Goal: Book appointment/travel/reservation

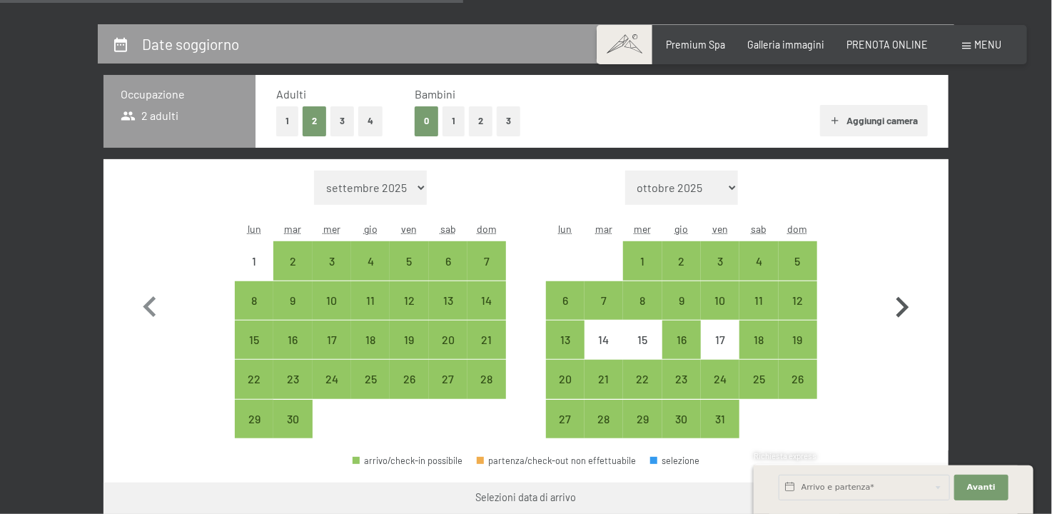
click at [901, 310] on icon "button" at bounding box center [902, 307] width 41 height 41
select select "[DATE]"
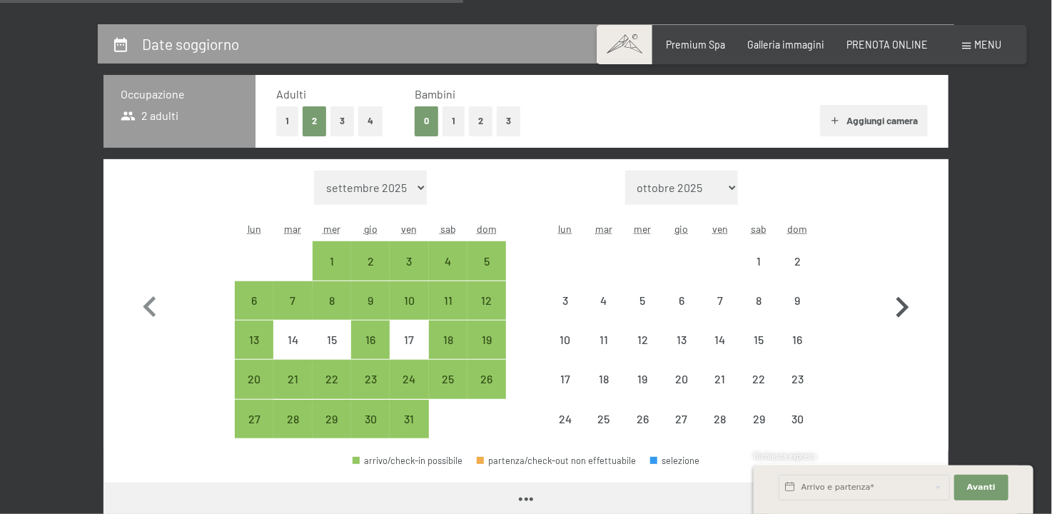
click at [901, 310] on icon "button" at bounding box center [902, 307] width 41 height 41
select select "[DATE]"
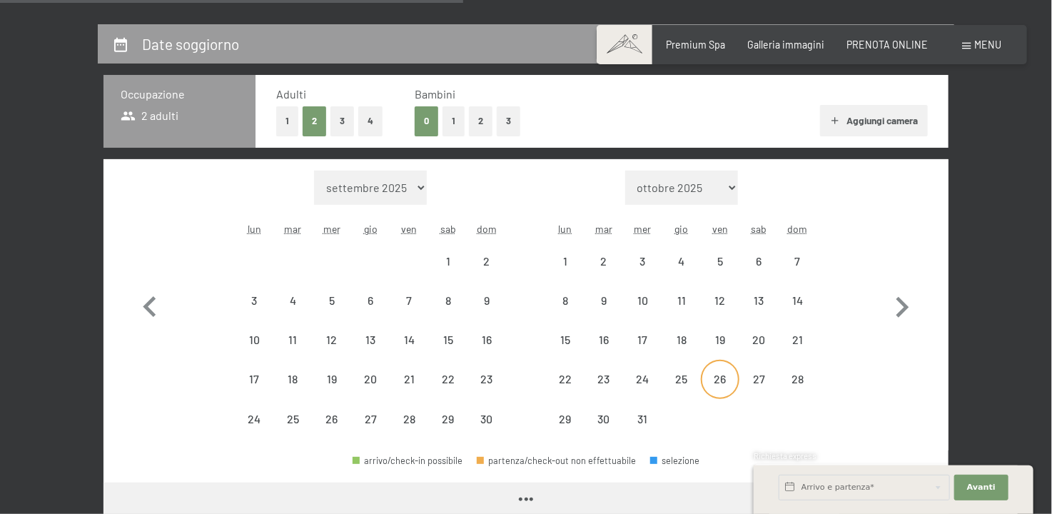
select select "[DATE]"
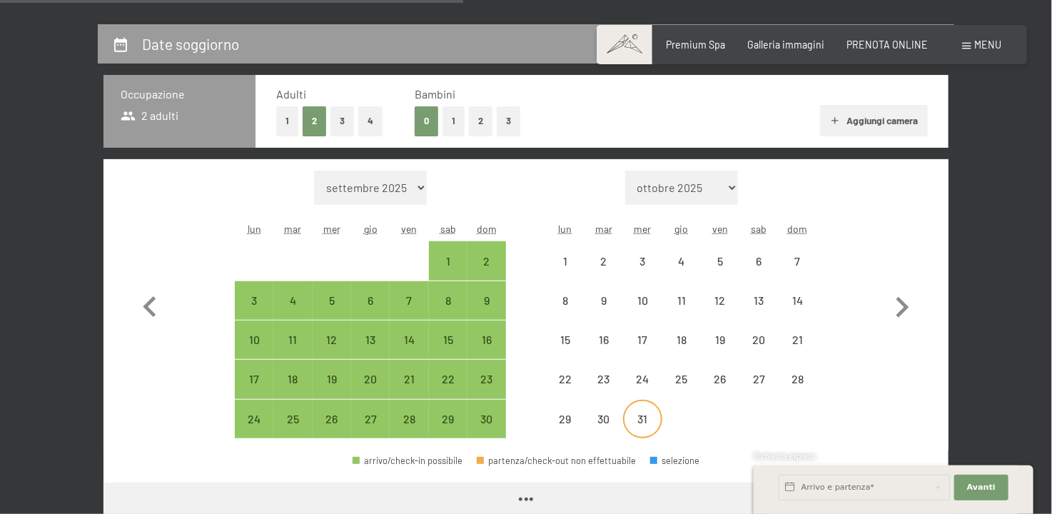
select select "[DATE]"
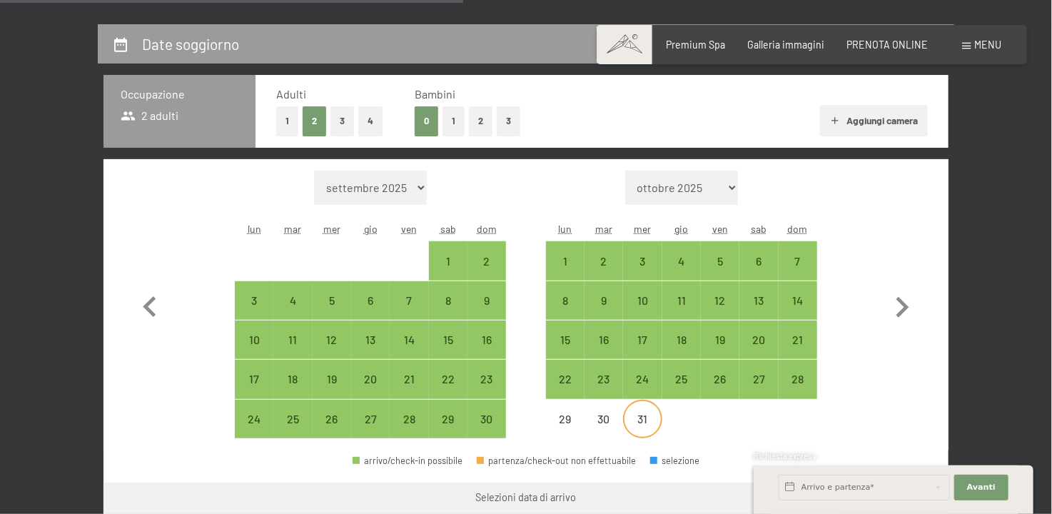
click at [635, 418] on div "31" at bounding box center [643, 431] width 36 height 36
select select "[DATE]"
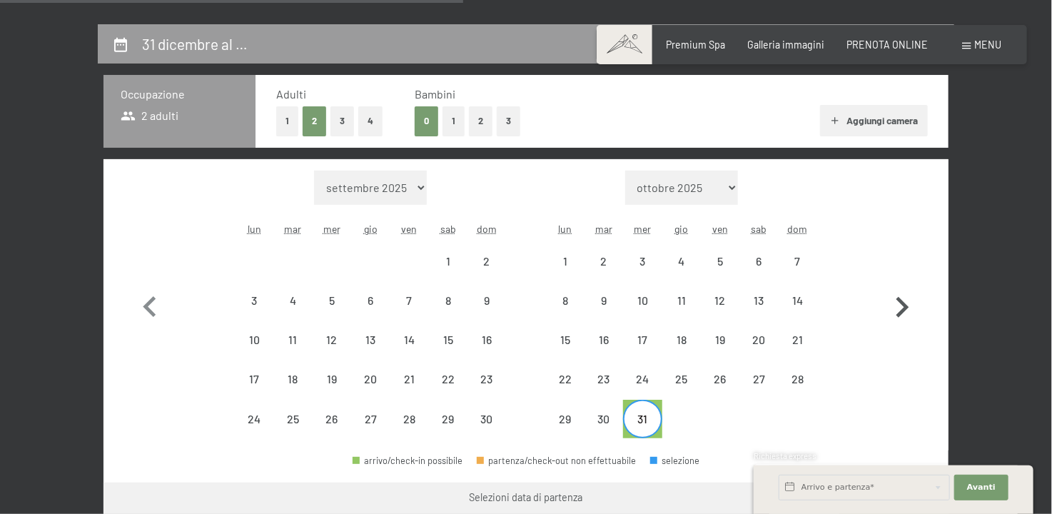
click at [902, 313] on icon "button" at bounding box center [903, 307] width 13 height 21
select select "[DATE]"
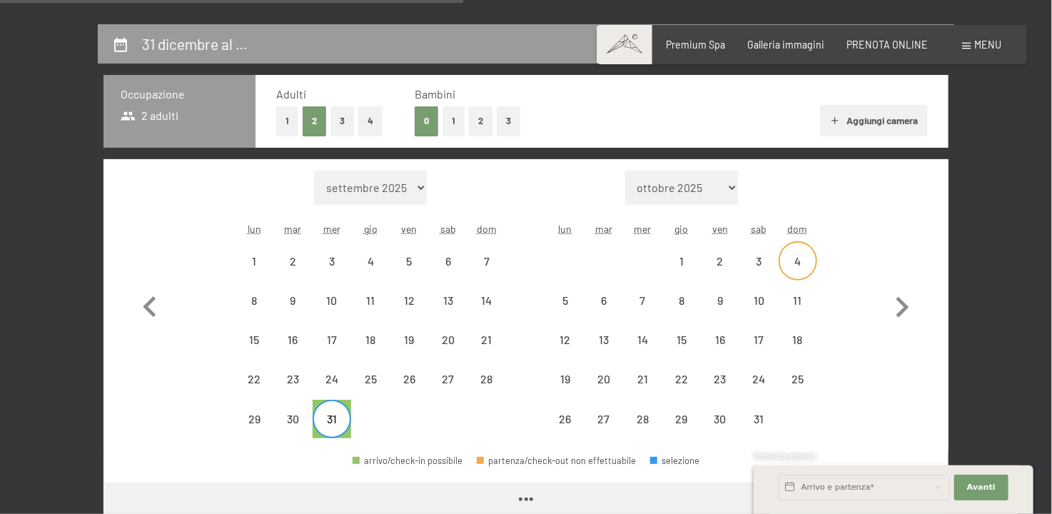
click at [798, 256] on div "4" at bounding box center [798, 274] width 36 height 36
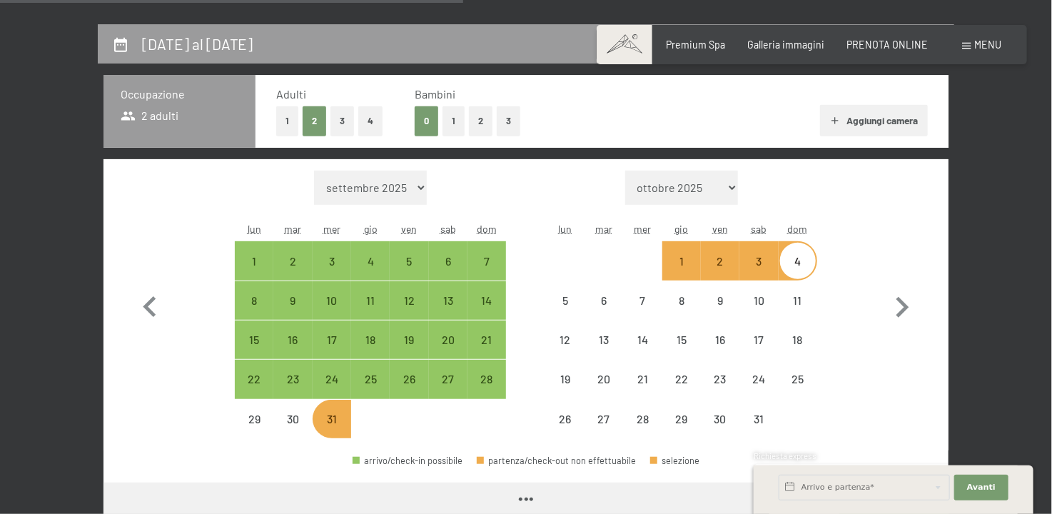
select select "[DATE]"
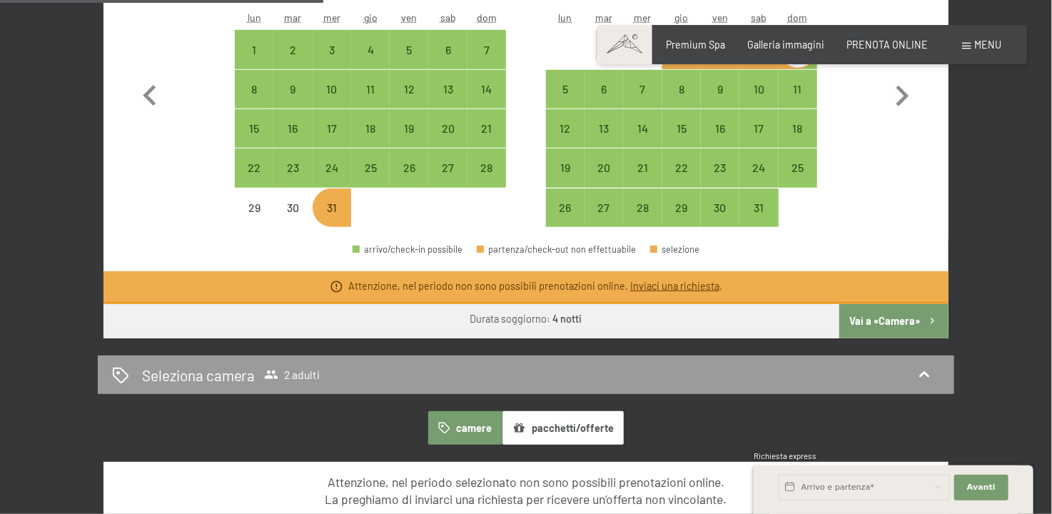
scroll to position [500, 0]
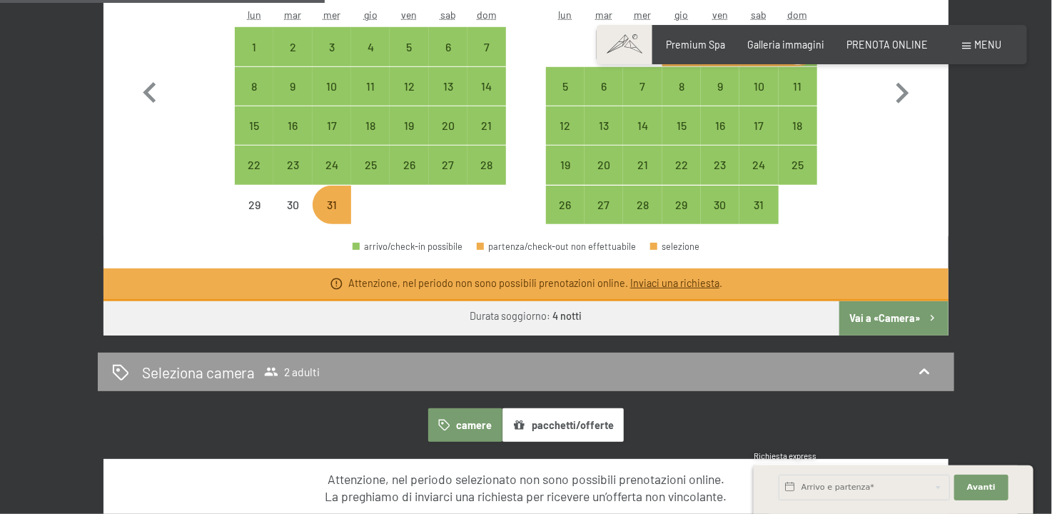
click at [885, 312] on button "Vai a «Camera»" at bounding box center [893, 318] width 109 height 34
select select "[DATE]"
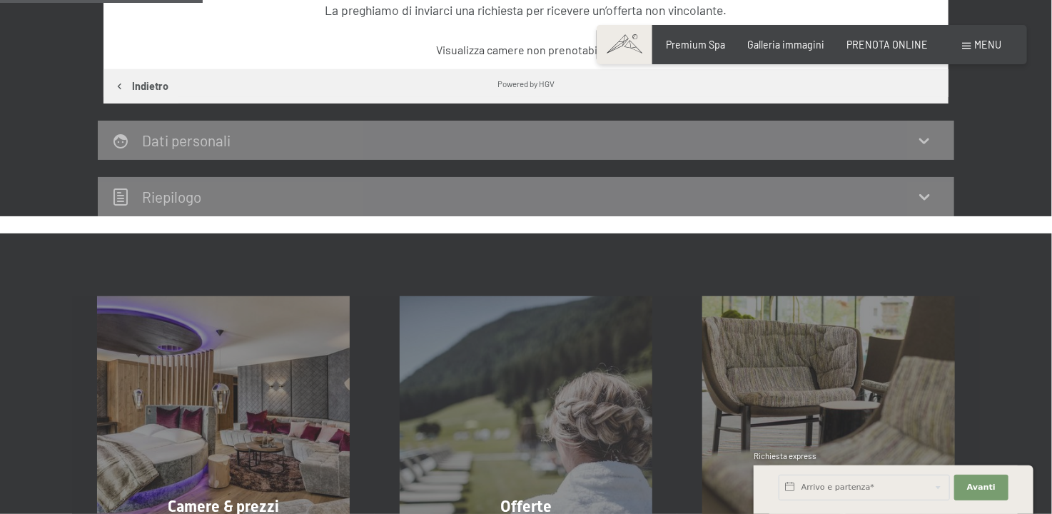
scroll to position [310, 0]
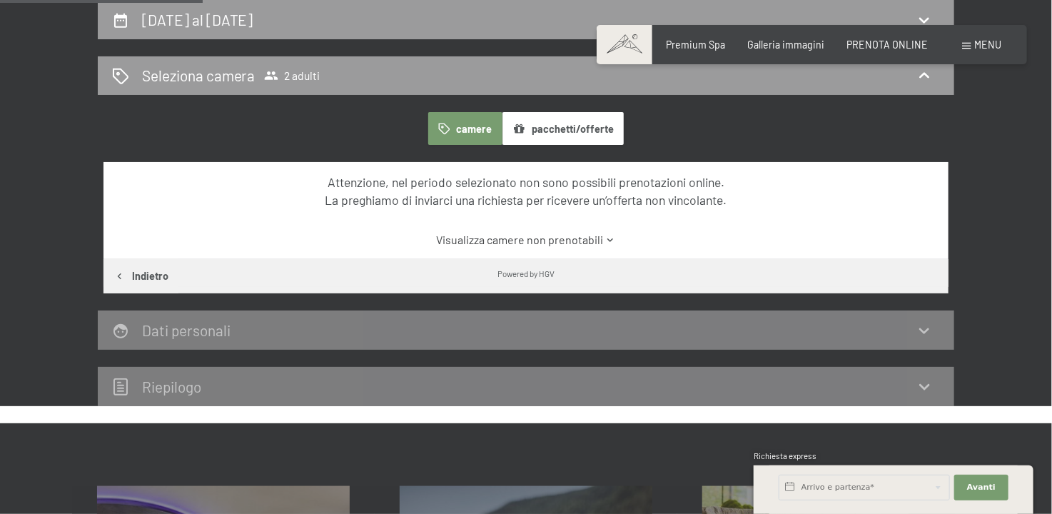
click at [563, 238] on link "Visualizza camere non prenotabili" at bounding box center [526, 240] width 795 height 16
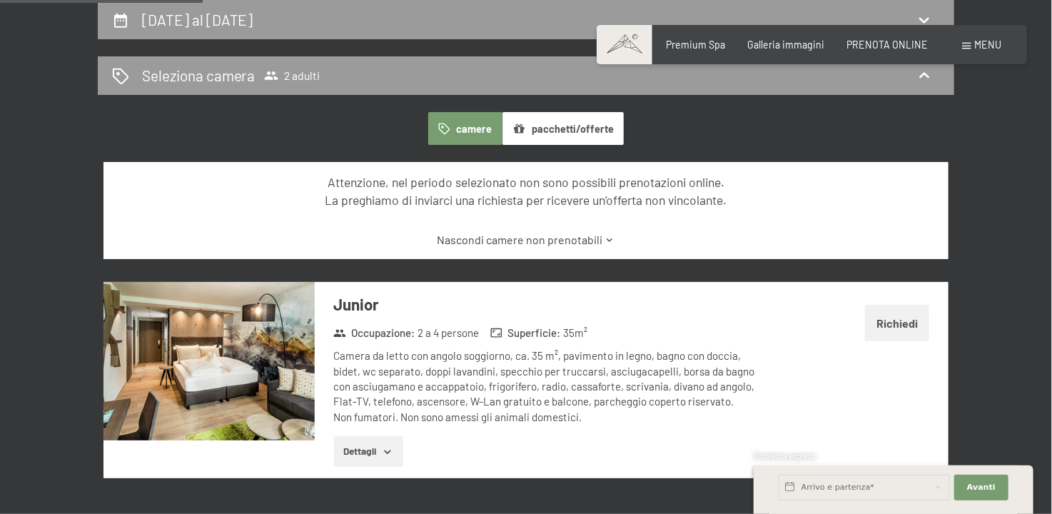
click at [542, 135] on button "pacchetti/offerte" at bounding box center [563, 128] width 121 height 33
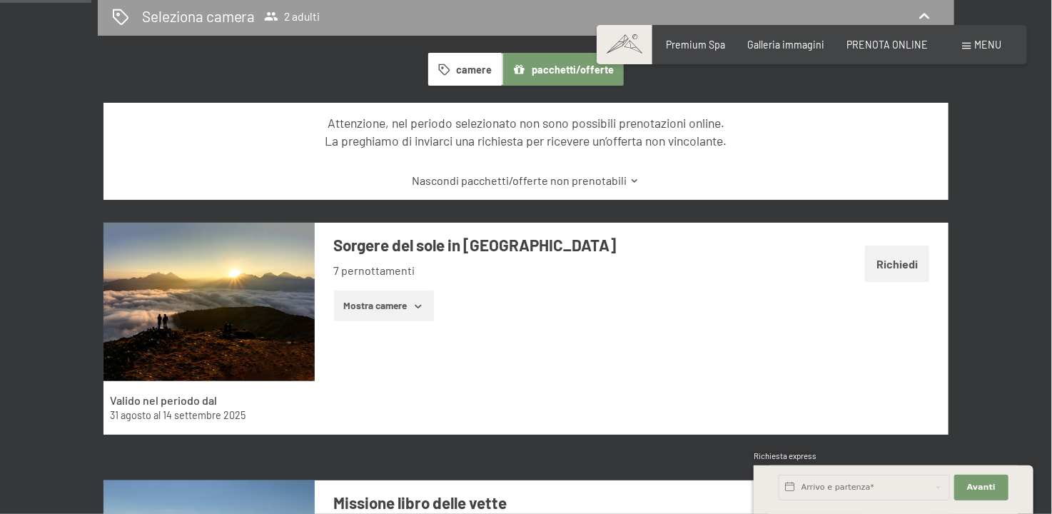
scroll to position [453, 0]
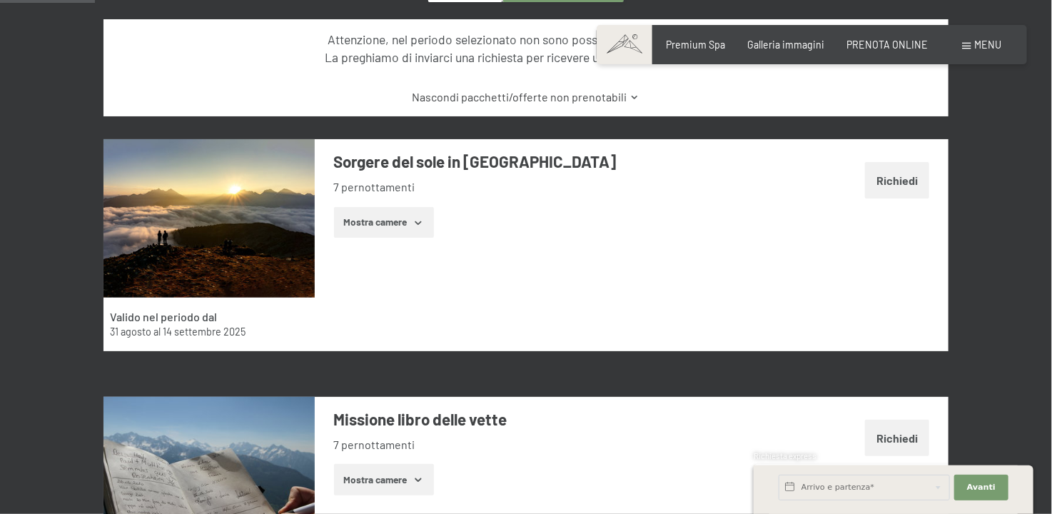
click at [385, 226] on button "Mostra camere" at bounding box center [384, 222] width 100 height 31
